Goal: Information Seeking & Learning: Learn about a topic

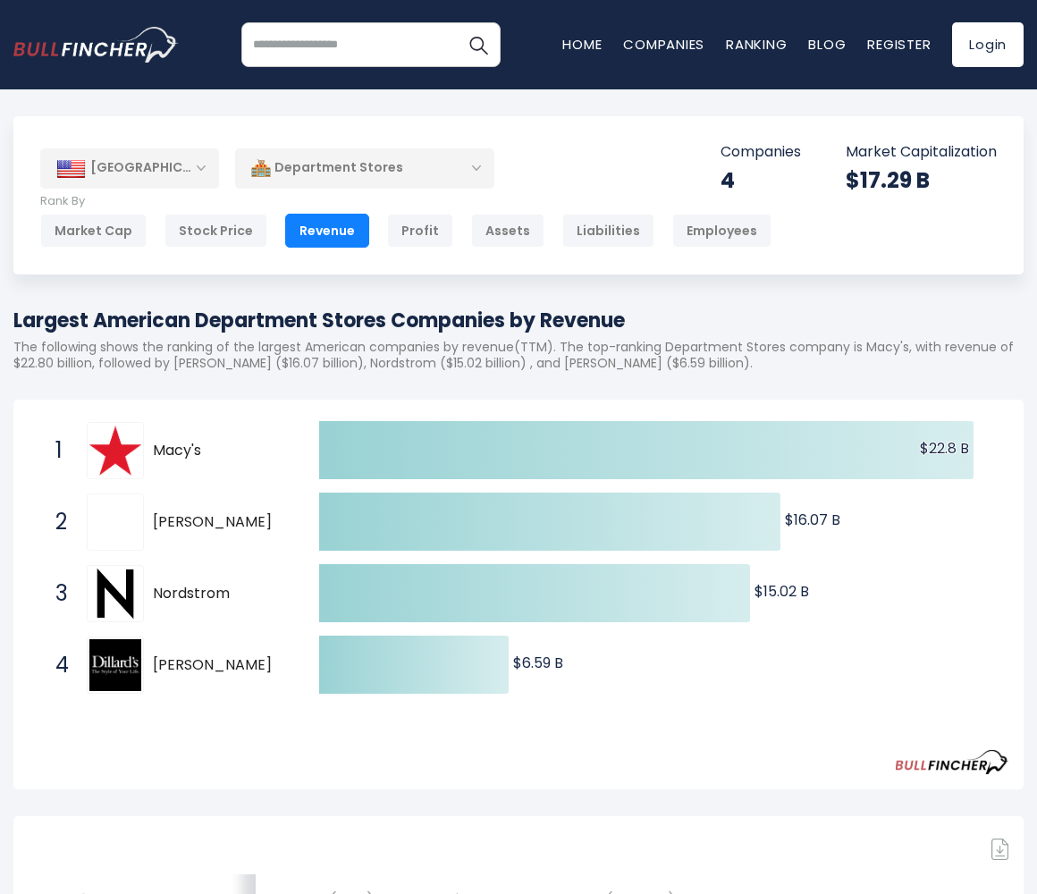
click at [347, 156] on div "Department Stores" at bounding box center [364, 167] width 259 height 41
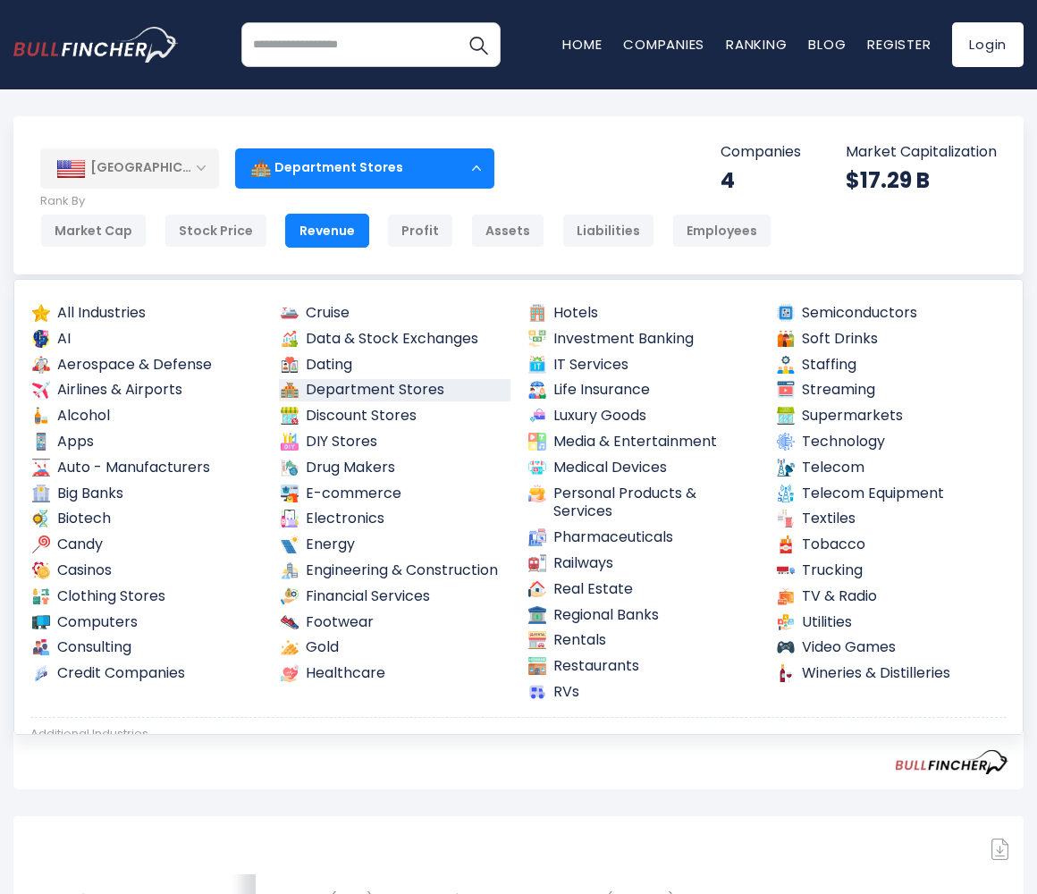
click at [347, 156] on div "Department Stores" at bounding box center [364, 167] width 259 height 41
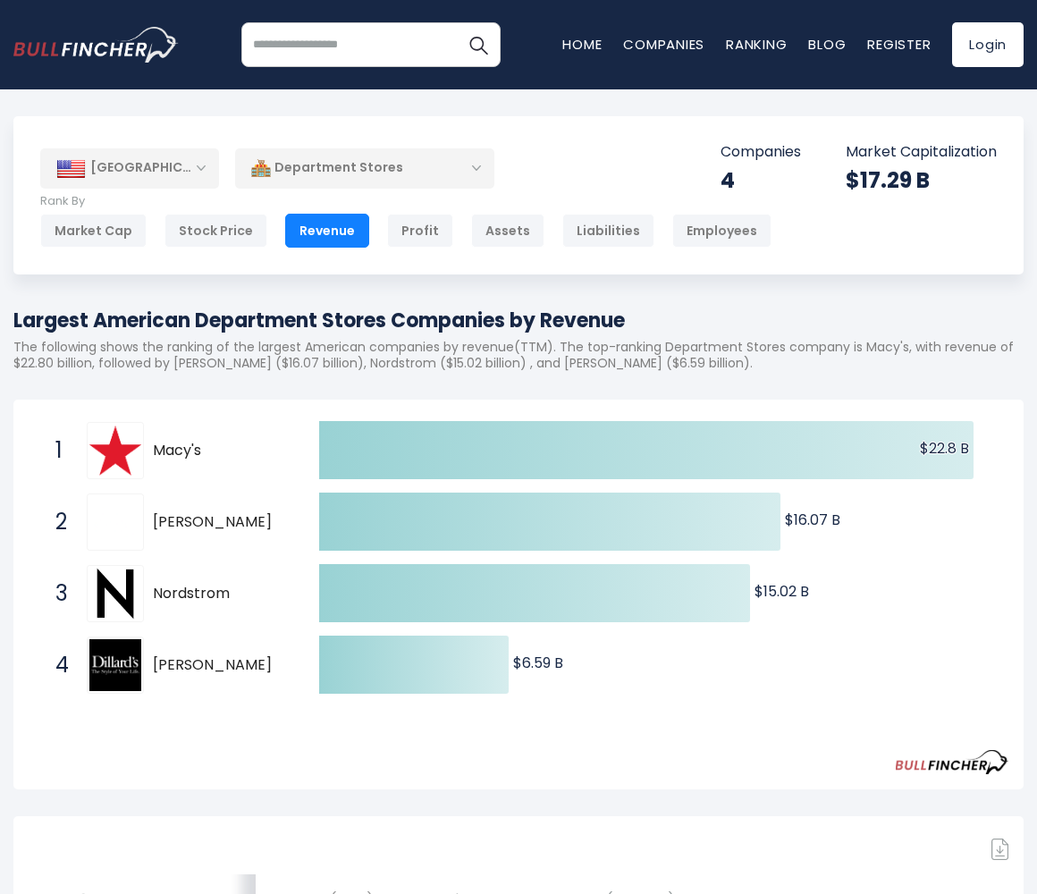
click at [321, 176] on div "Department Stores" at bounding box center [364, 167] width 259 height 41
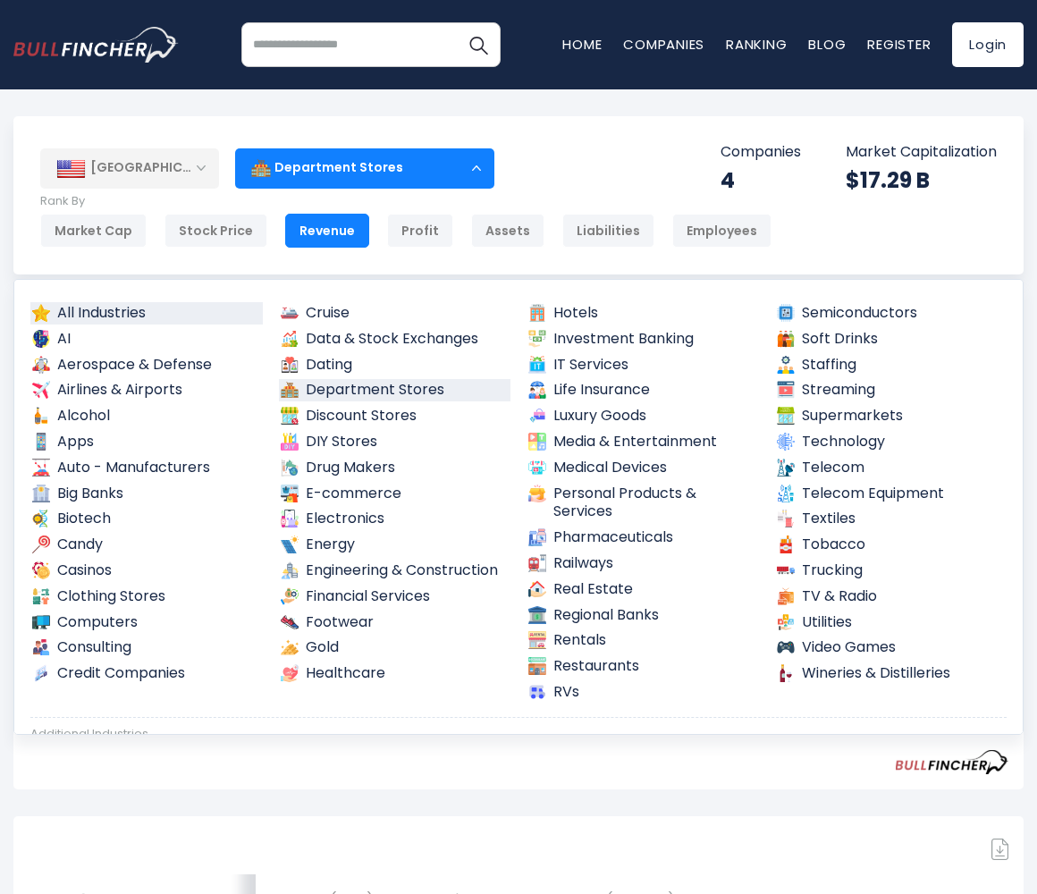
click at [92, 316] on link "All Industries" at bounding box center [146, 313] width 232 height 22
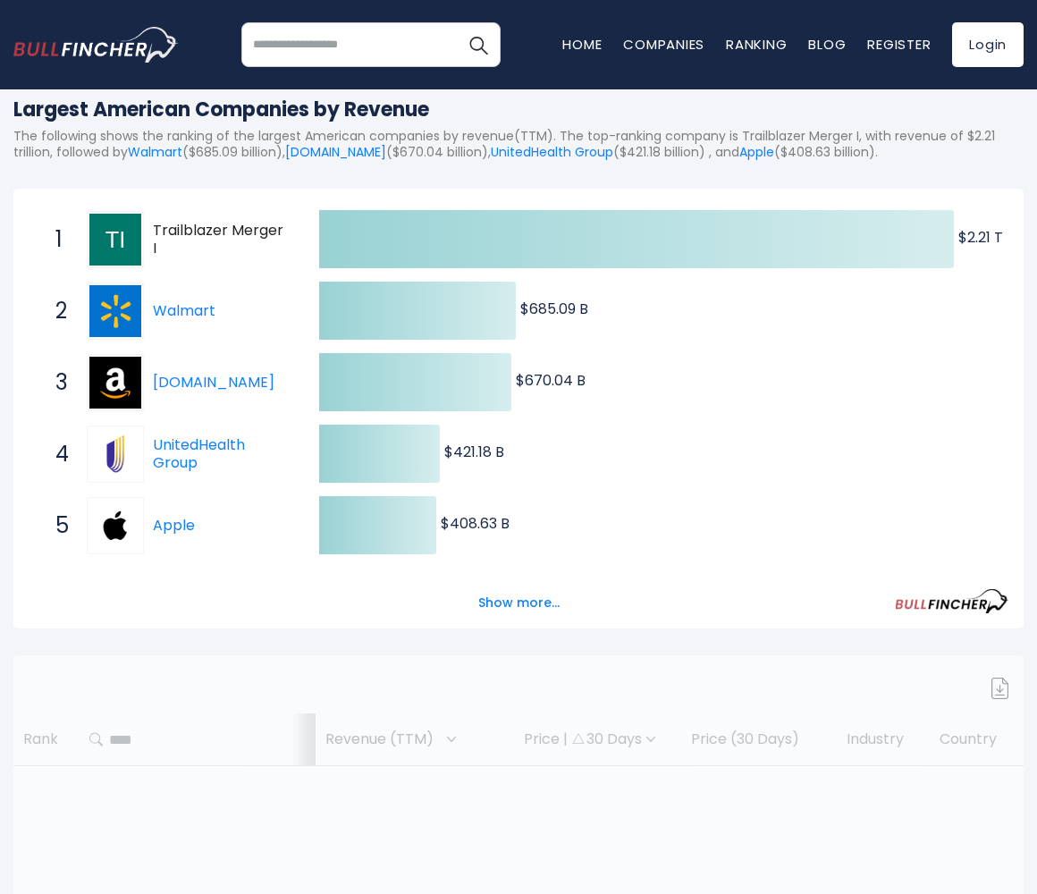
scroll to position [179, 0]
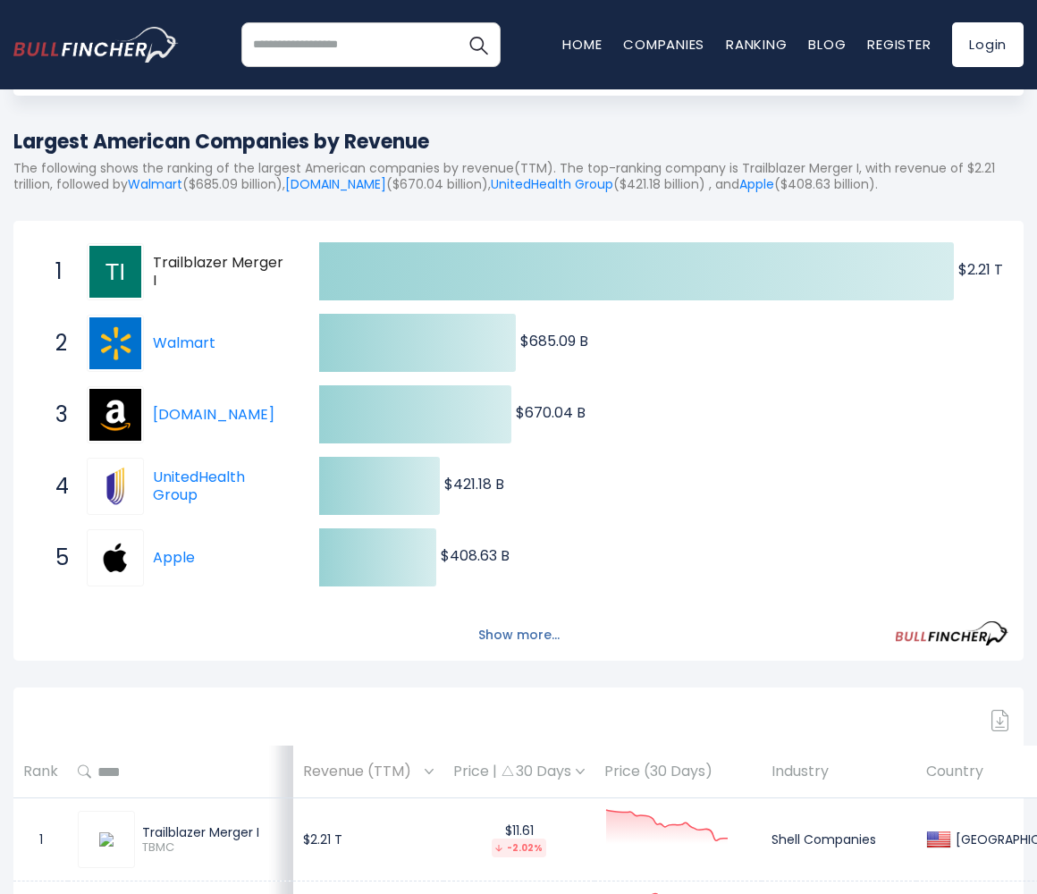
click at [511, 636] on button "Show more..." at bounding box center [518, 634] width 103 height 29
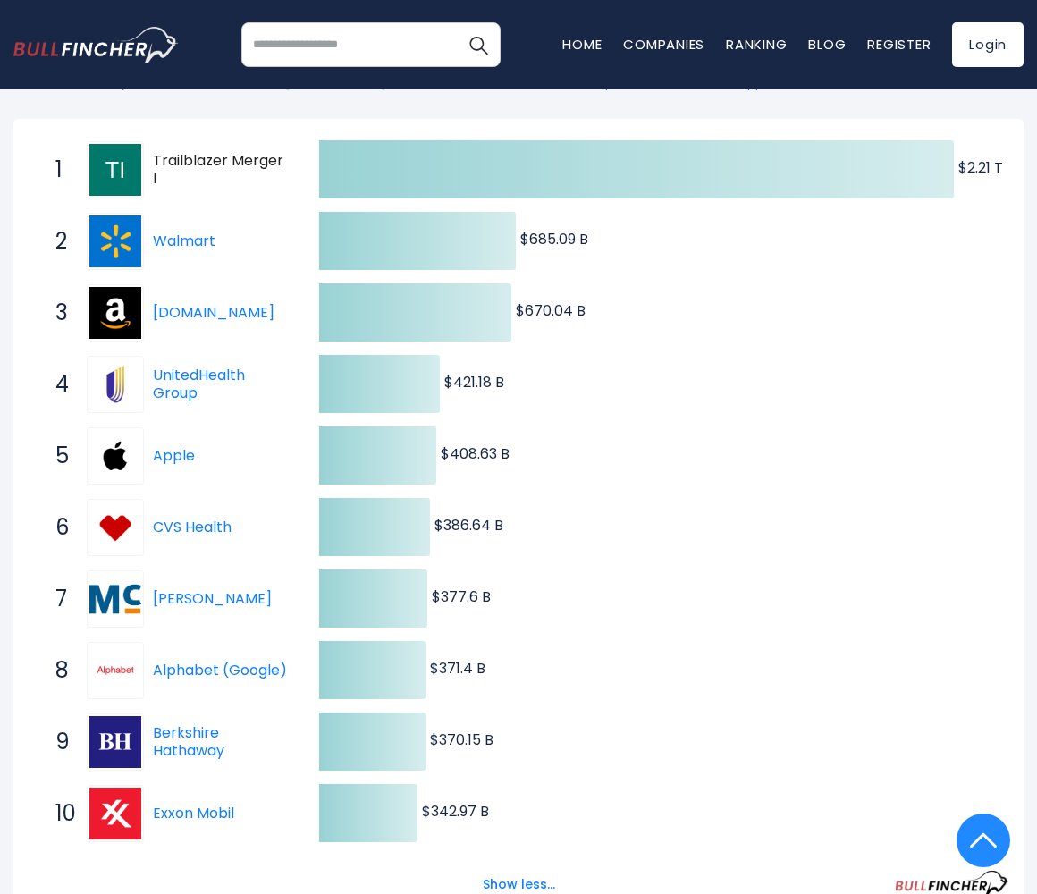
scroll to position [0, 0]
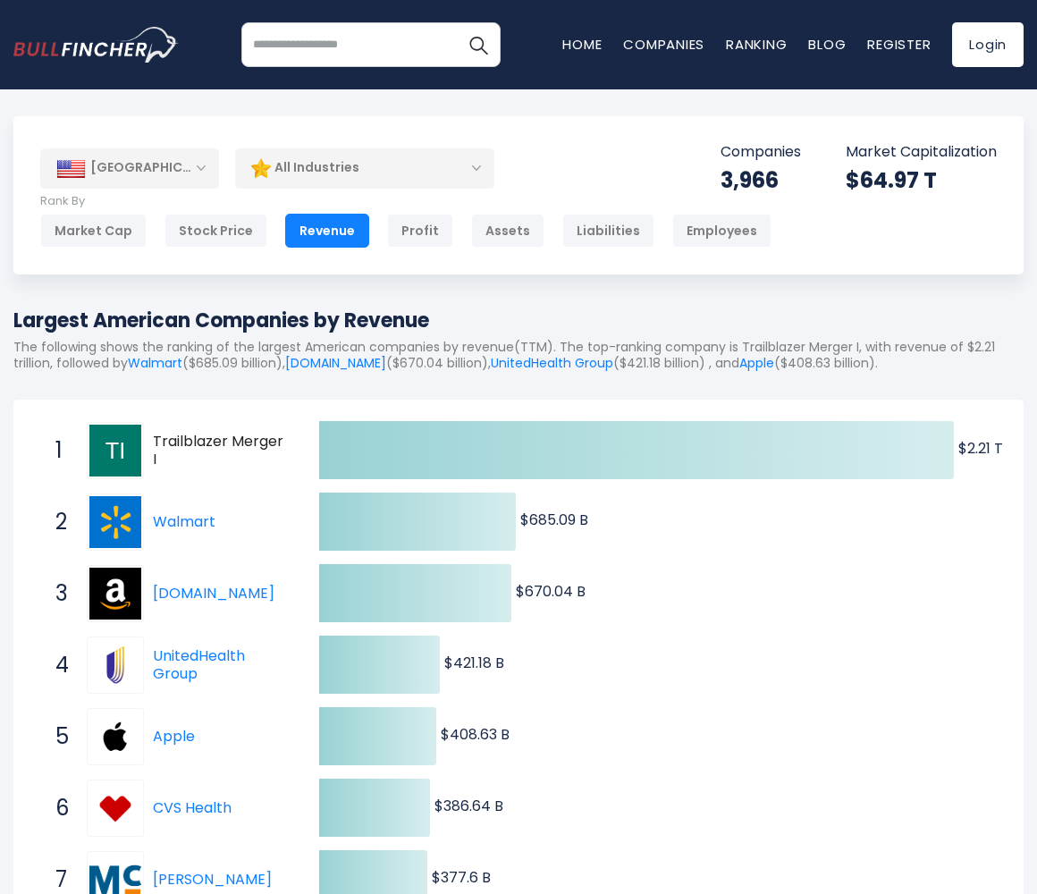
click at [338, 177] on div "All Industries" at bounding box center [364, 167] width 259 height 41
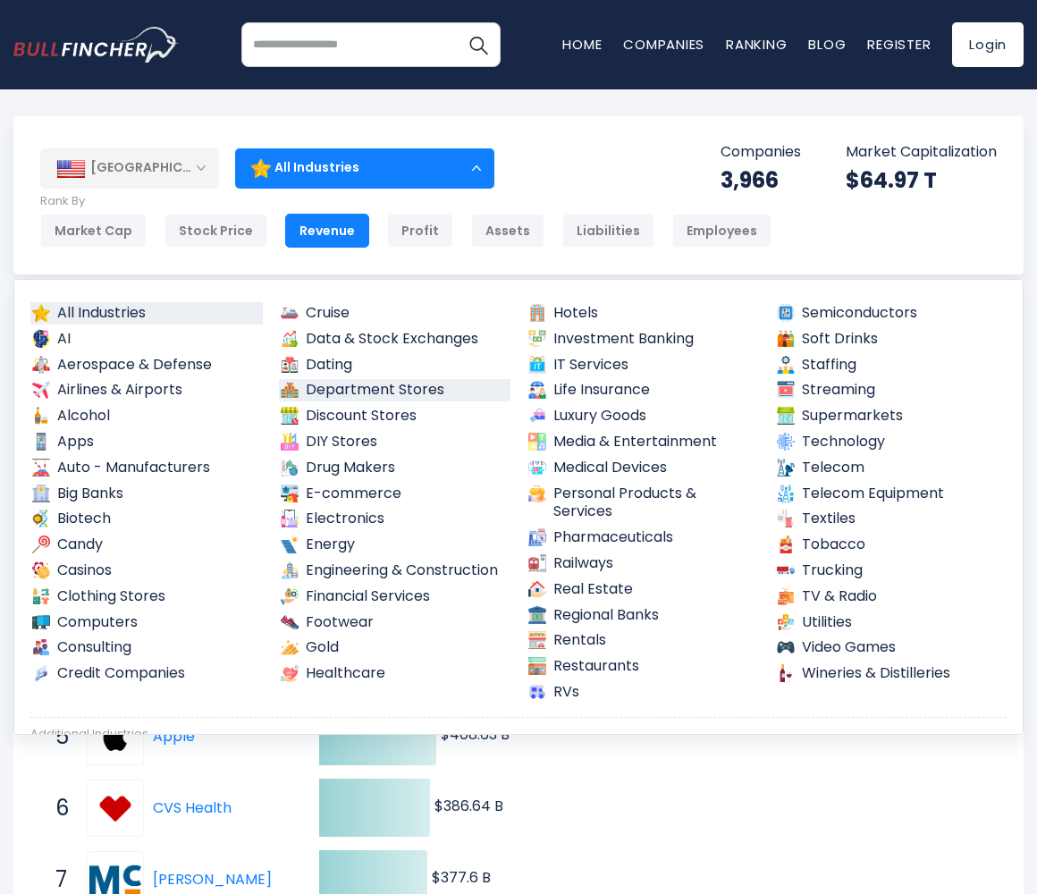
click at [318, 390] on link "Department Stores" at bounding box center [395, 390] width 232 height 22
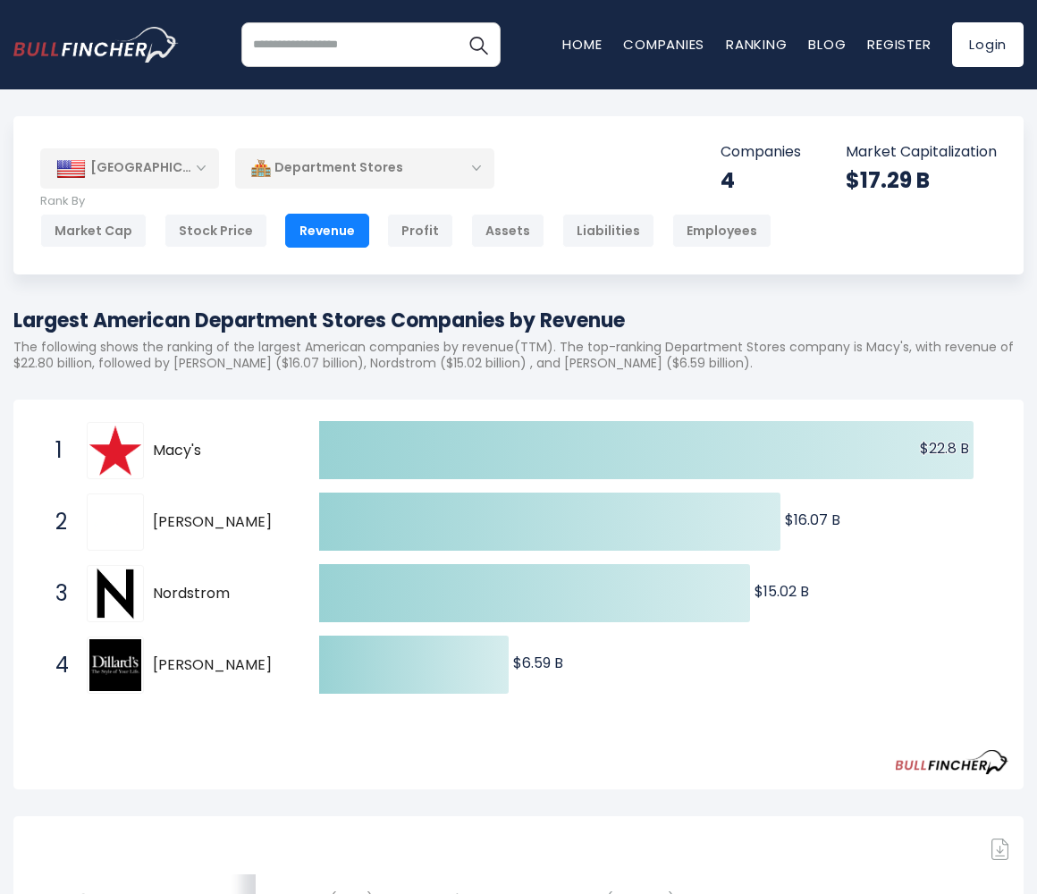
click at [302, 172] on div "Department Stores" at bounding box center [364, 167] width 259 height 41
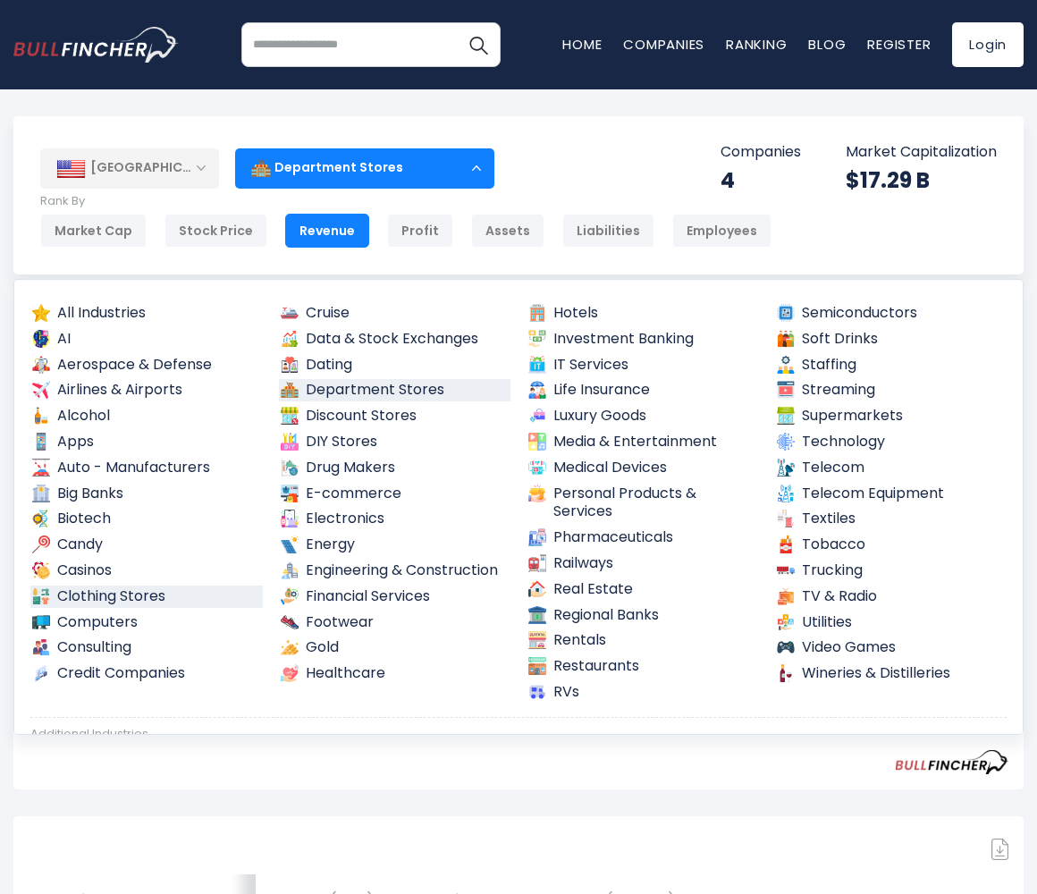
click at [173, 597] on link "Clothing Stores" at bounding box center [146, 596] width 232 height 22
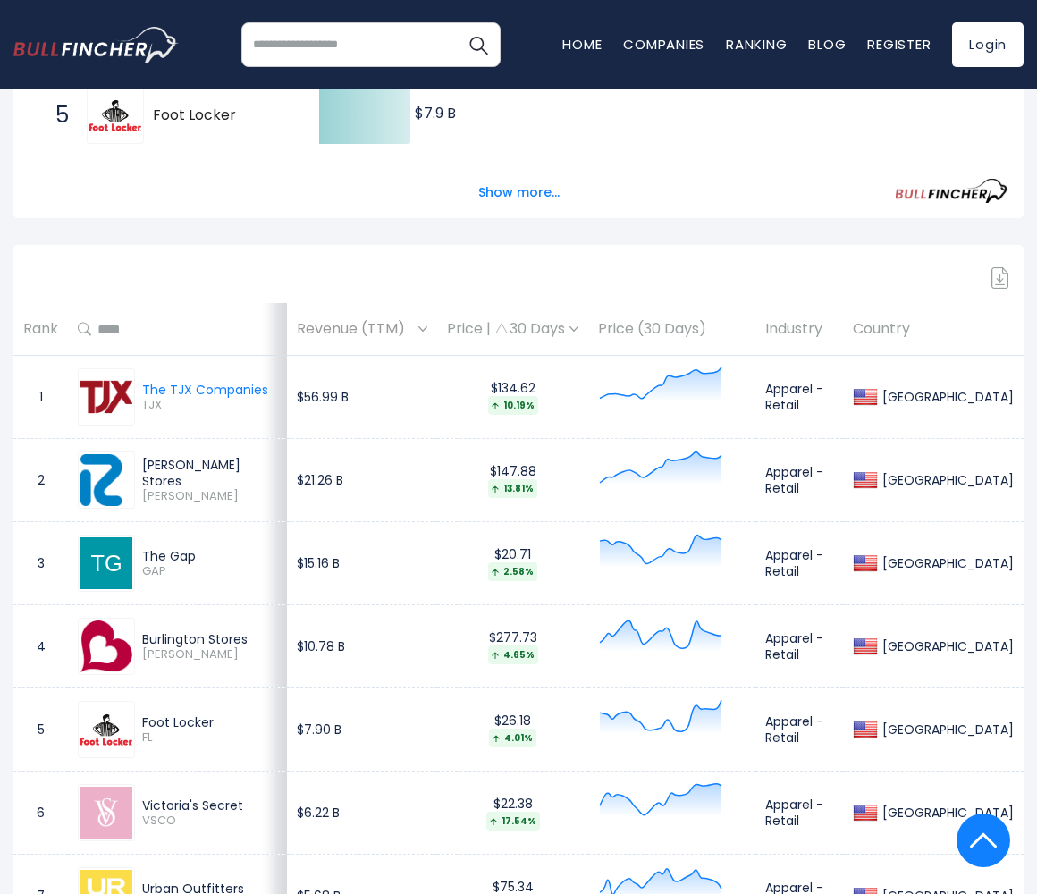
scroll to position [804, 0]
